Goal: Obtain resource: Obtain resource

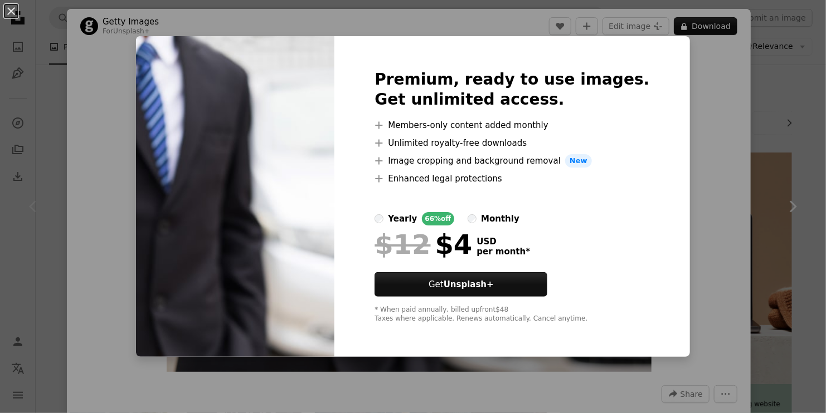
click at [751, 175] on div "An X shape Premium, ready to use images. Get unlimited access. A plus sign Memb…" at bounding box center [413, 206] width 826 height 413
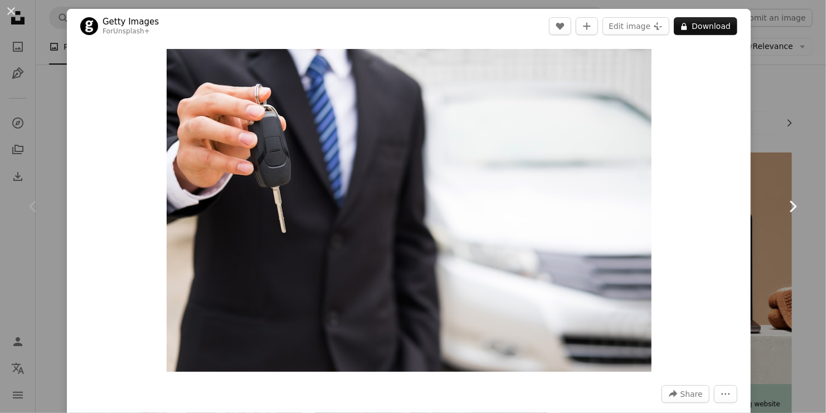
click at [769, 162] on link "Chevron right" at bounding box center [792, 206] width 67 height 107
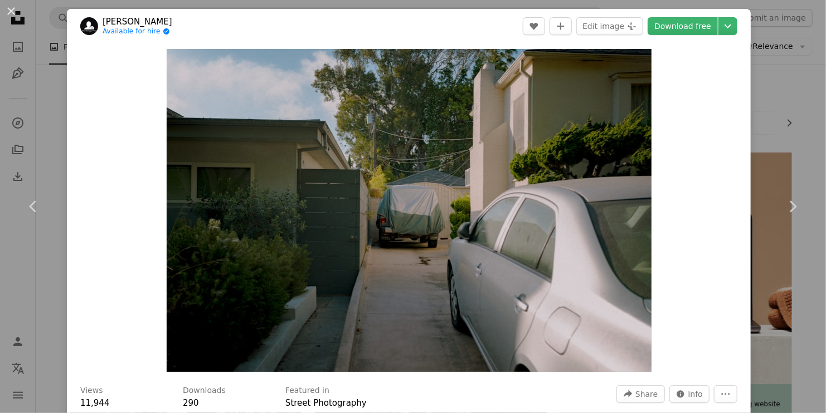
click at [49, 149] on div "An X shape Chevron left Chevron right [PERSON_NAME] Available for hire A checkm…" at bounding box center [413, 206] width 826 height 413
